Goal: Entertainment & Leisure: Consume media (video, audio)

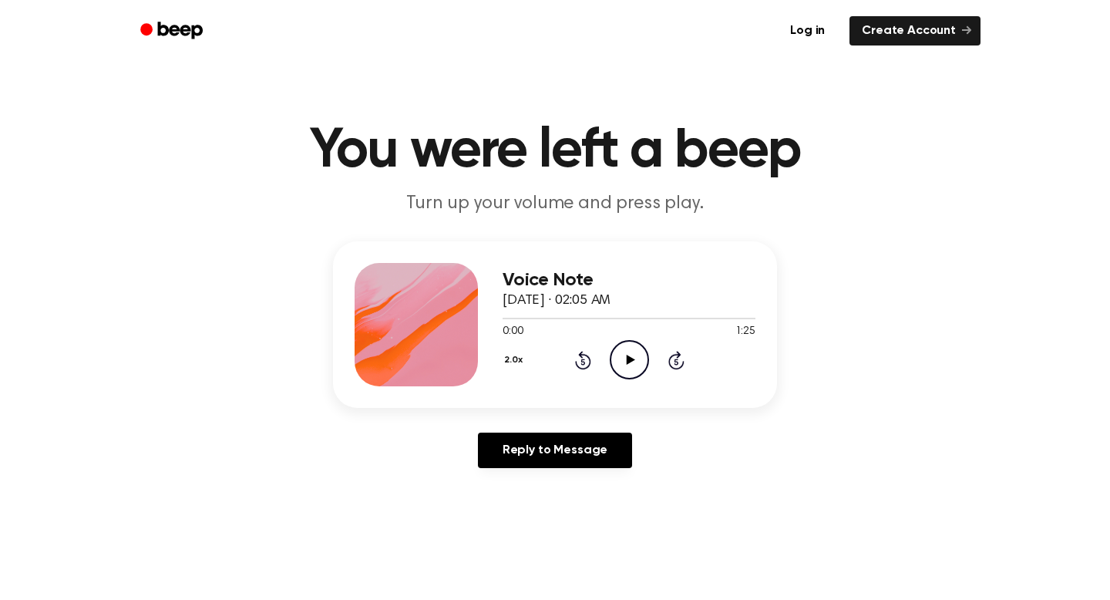
click at [620, 358] on icon "Play Audio" at bounding box center [629, 359] width 39 height 39
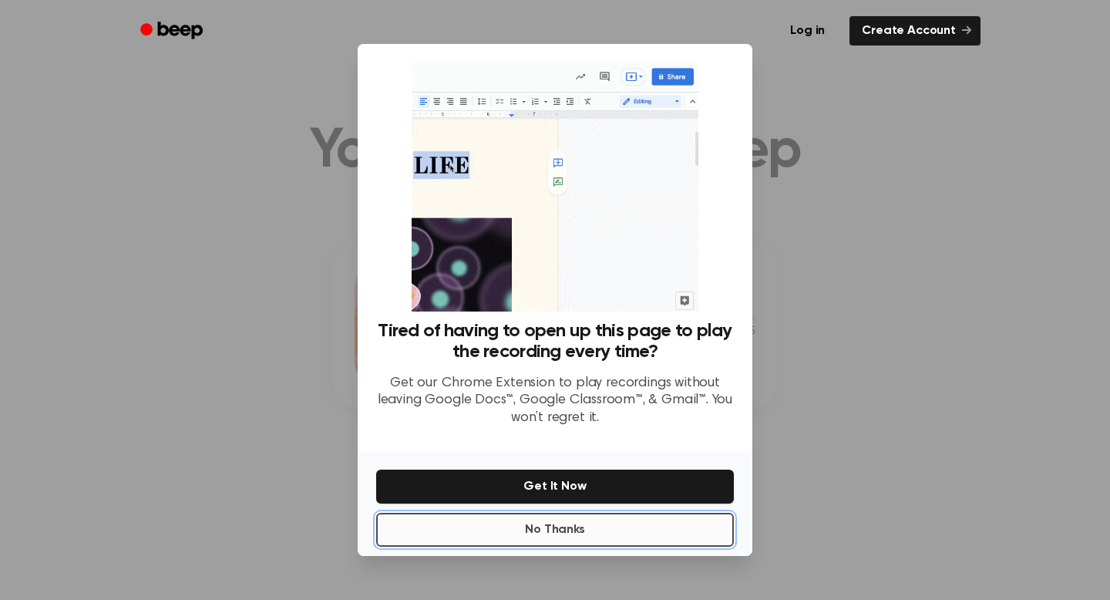
click at [623, 529] on button "No Thanks" at bounding box center [555, 529] width 358 height 34
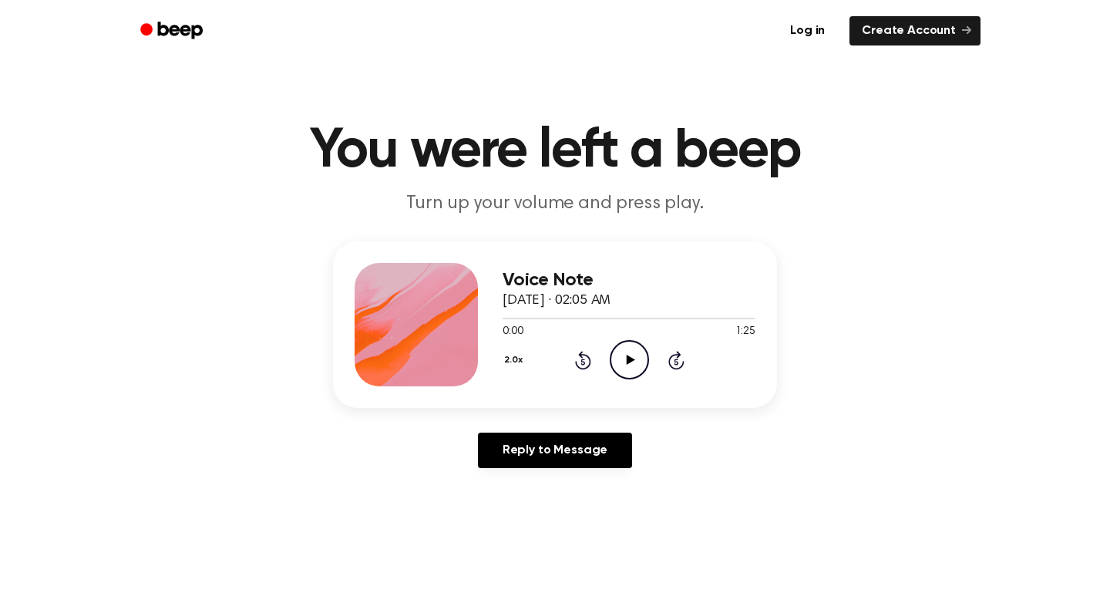
click at [639, 361] on icon "Play Audio" at bounding box center [629, 359] width 39 height 39
click at [517, 360] on button "2.0x" at bounding box center [514, 360] width 25 height 26
click at [533, 446] on span "1.0x" at bounding box center [527, 449] width 19 height 16
drag, startPoint x: 521, startPoint y: 324, endPoint x: 492, endPoint y: 324, distance: 29.3
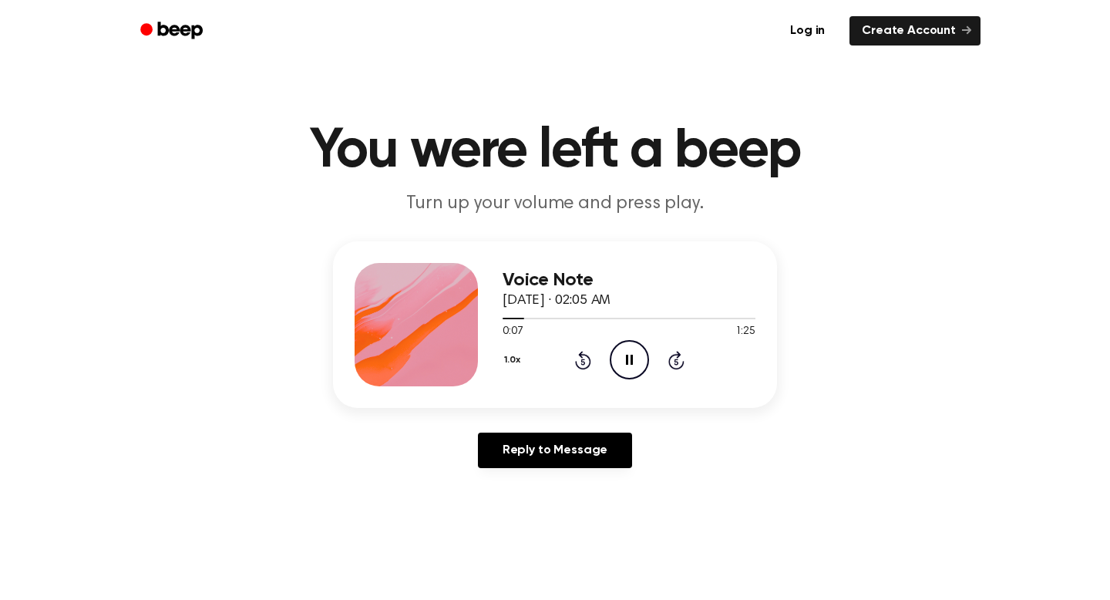
click at [492, 324] on div "Voice Note [DATE] · 02:05 AM 0:07 1:25 Your browser does not support the [objec…" at bounding box center [555, 324] width 444 height 166
drag, startPoint x: 525, startPoint y: 317, endPoint x: 480, endPoint y: 317, distance: 44.7
click at [480, 317] on div "Voice Note [DATE] · 02:05 AM 0:08 1:25 Your browser does not support the [objec…" at bounding box center [555, 324] width 444 height 166
click at [518, 314] on span at bounding box center [522, 318] width 12 height 12
drag, startPoint x: 514, startPoint y: 317, endPoint x: 482, endPoint y: 318, distance: 32.4
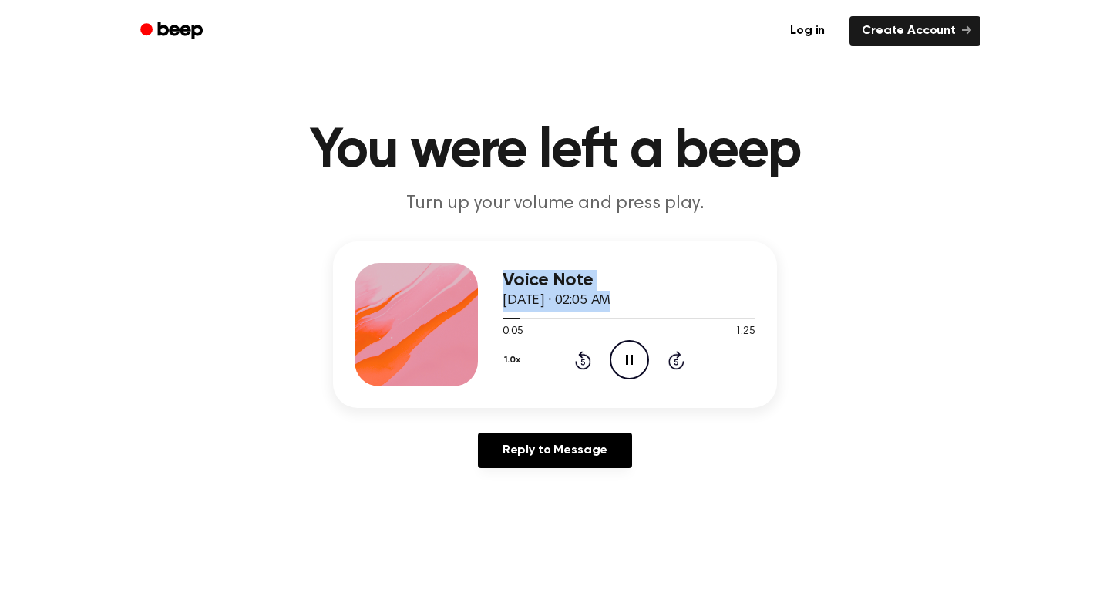
click at [482, 318] on div "Voice Note [DATE] · 02:05 AM 0:05 1:25 Your browser does not support the [objec…" at bounding box center [555, 324] width 444 height 166
click at [767, 256] on div "Voice Note [DATE] · 02:05 AM 0:06 1:25 Your browser does not support the [objec…" at bounding box center [555, 324] width 444 height 166
click at [576, 357] on icon "Rewind 5 seconds" at bounding box center [582, 360] width 17 height 20
click at [592, 363] on div "1.0x Rewind 5 seconds Pause Audio Skip 5 seconds" at bounding box center [628, 359] width 253 height 39
click at [584, 363] on icon "Rewind 5 seconds" at bounding box center [582, 360] width 17 height 20
